Goal: Transaction & Acquisition: Purchase product/service

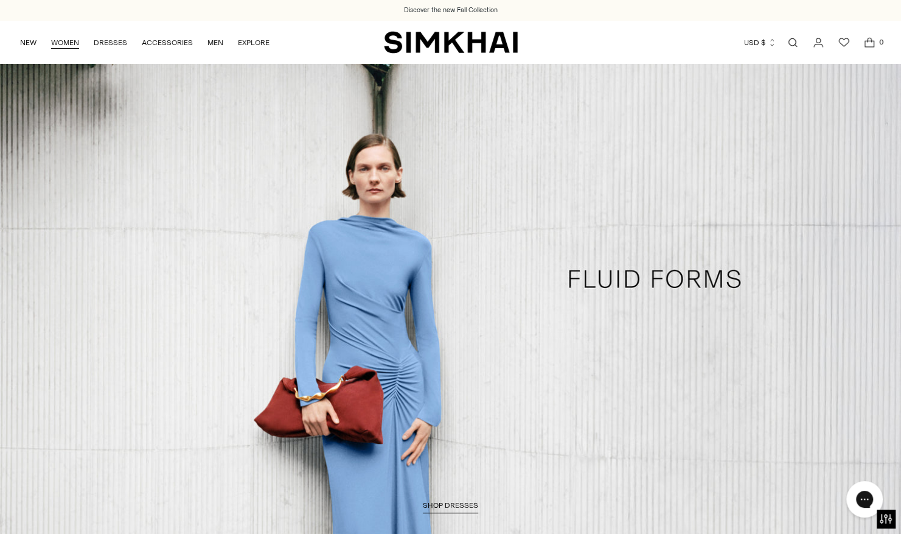
click at [69, 41] on link "WOMEN" at bounding box center [65, 42] width 28 height 27
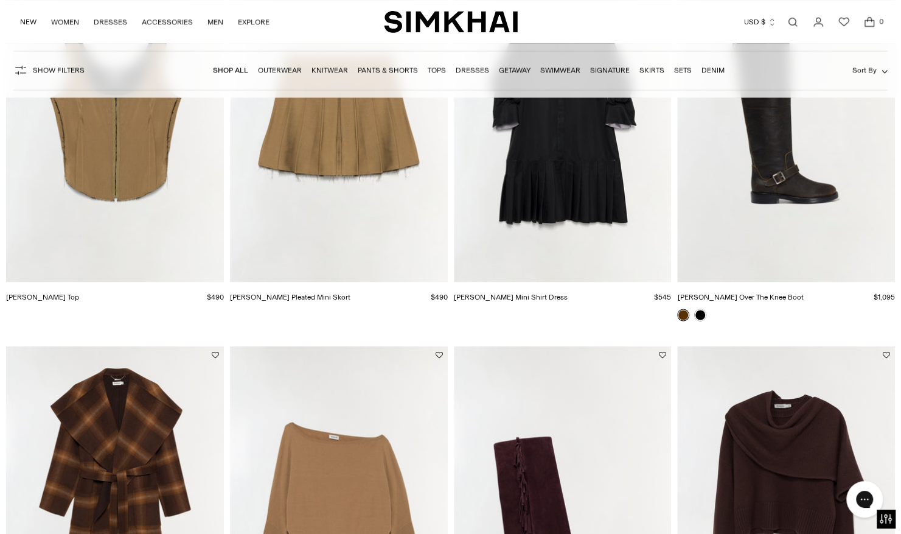
scroll to position [1001, 0]
click at [436, 67] on link "Tops" at bounding box center [437, 70] width 18 height 9
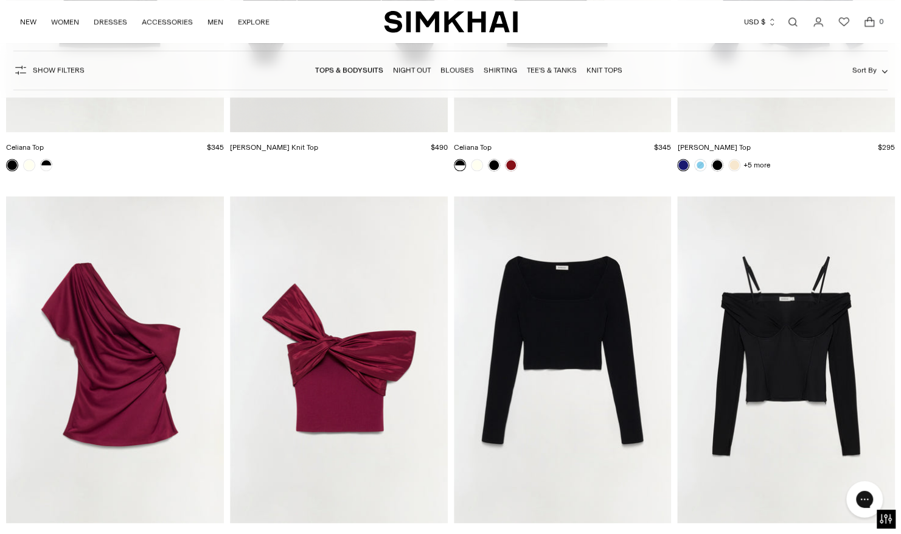
scroll to position [4658, 0]
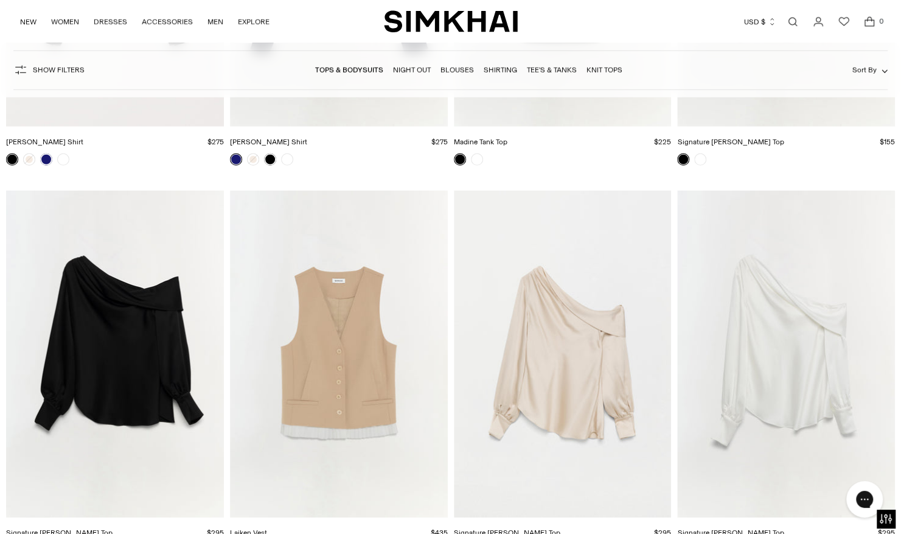
click at [791, 19] on link "Open search modal" at bounding box center [793, 22] width 24 height 24
click at [791, 19] on div at bounding box center [450, 267] width 901 height 534
click at [791, 24] on link "Open search modal" at bounding box center [793, 22] width 24 height 24
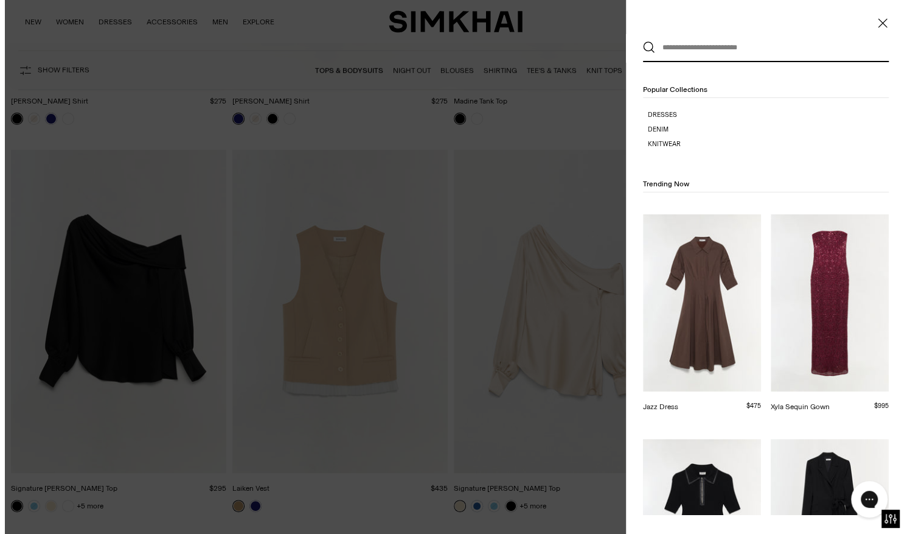
scroll to position [0, 0]
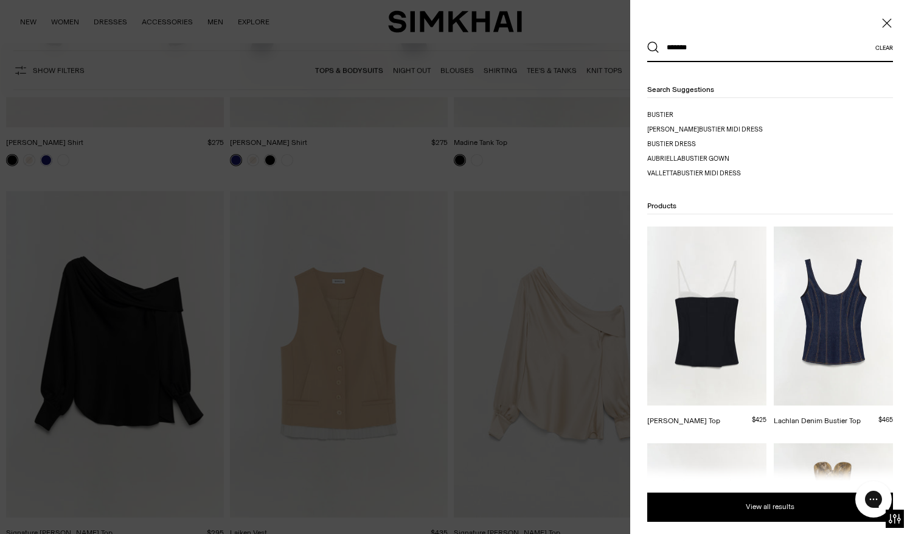
type input "*******"
click at [647, 41] on button "Search" at bounding box center [653, 47] width 12 height 12
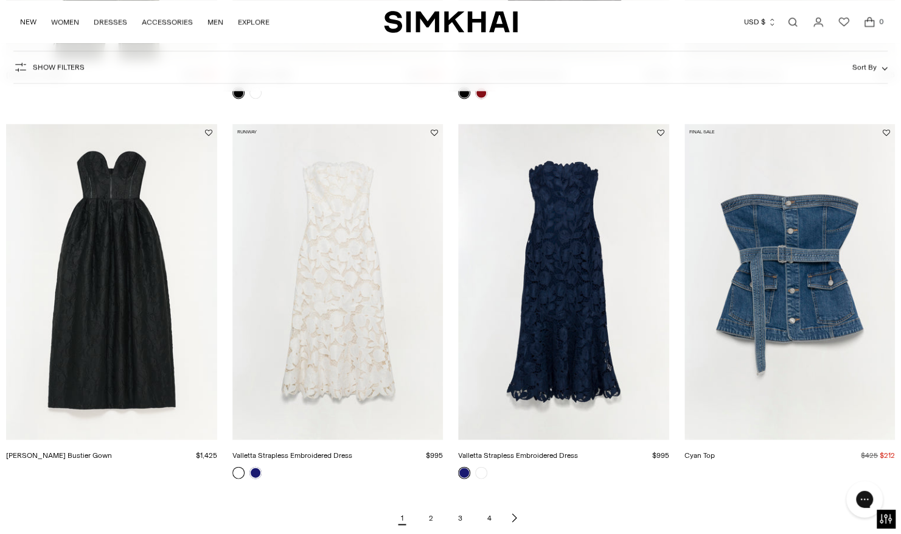
scroll to position [1490, 0]
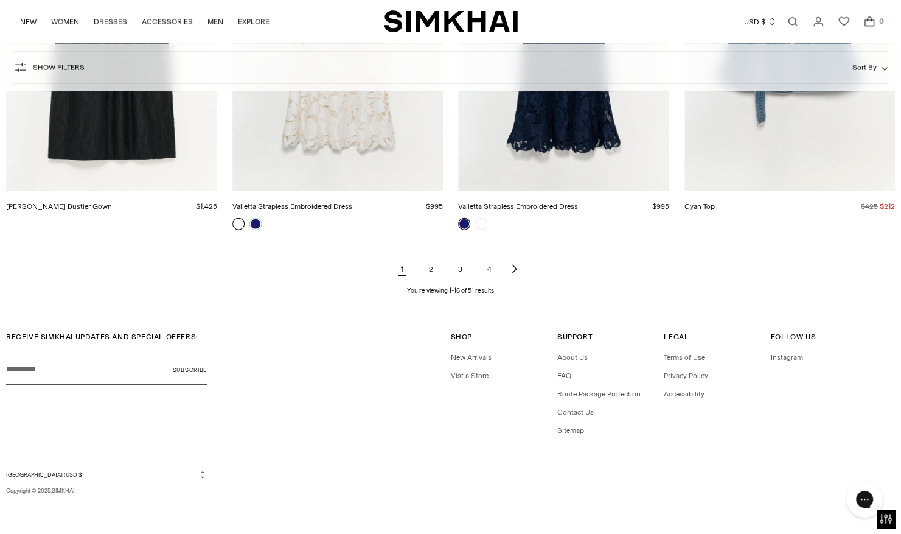
click at [431, 264] on link "2" at bounding box center [431, 269] width 24 height 24
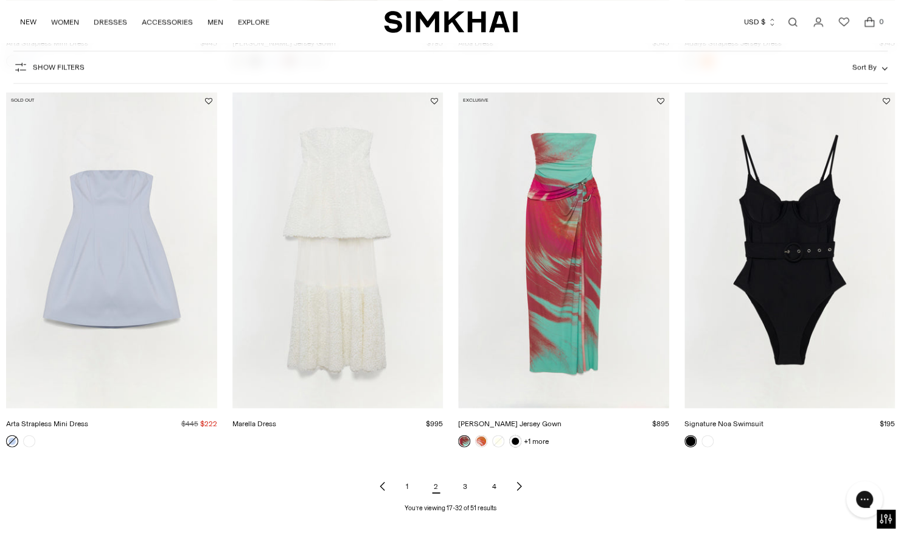
scroll to position [1503, 0]
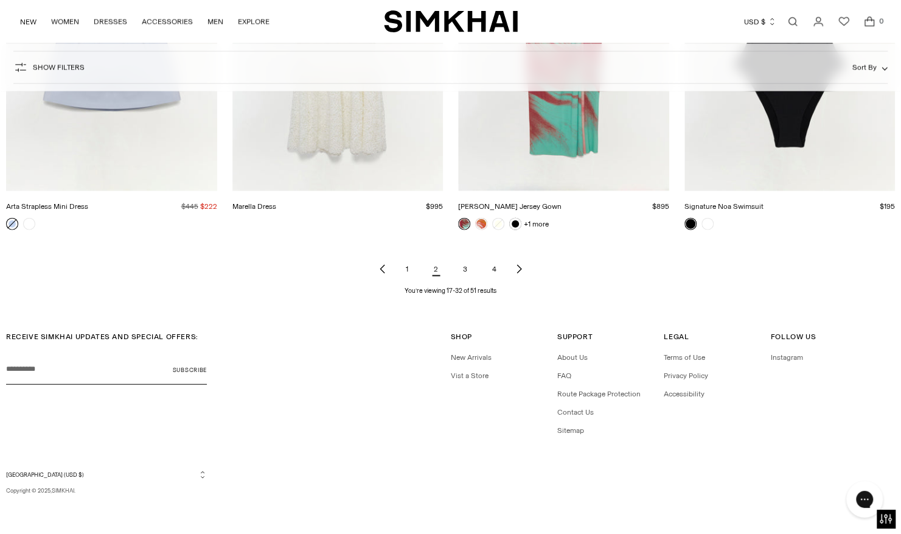
click at [464, 268] on link "3" at bounding box center [465, 269] width 24 height 24
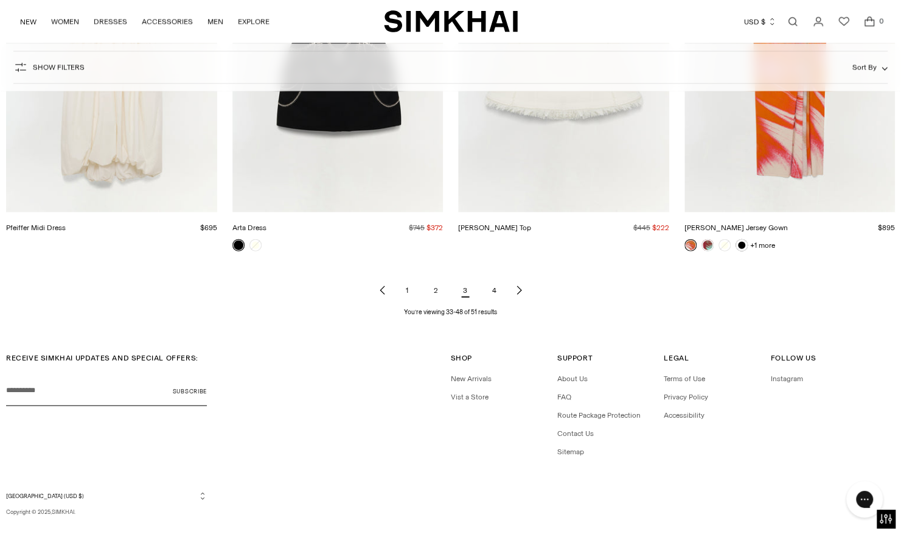
scroll to position [1469, 0]
click at [491, 288] on link "4" at bounding box center [495, 290] width 24 height 24
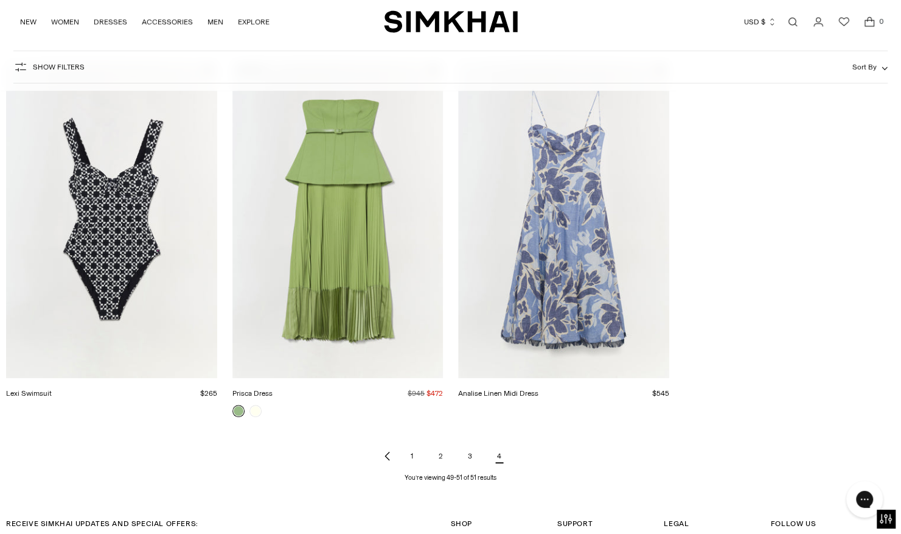
click at [0, 0] on img "Prisca Dress" at bounding box center [0, 0] width 0 height 0
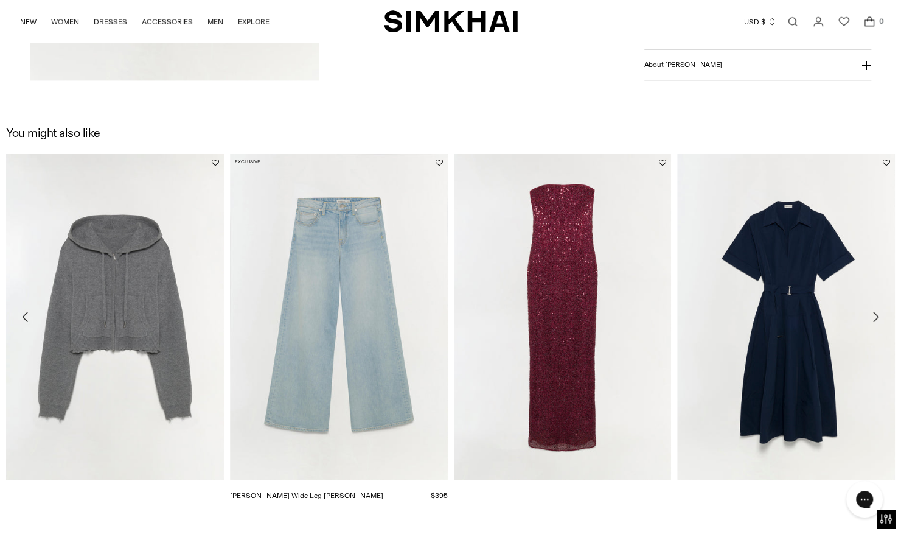
scroll to position [1983, 0]
